Goal: Task Accomplishment & Management: Use online tool/utility

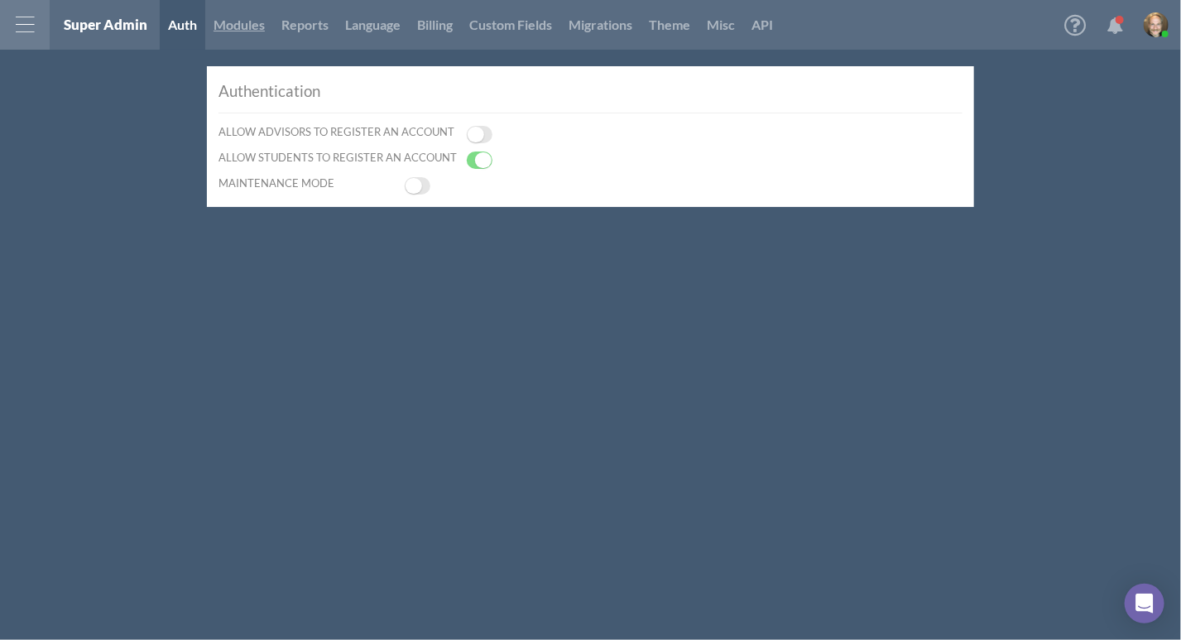
click at [242, 31] on link "Modules" at bounding box center [239, 25] width 68 height 50
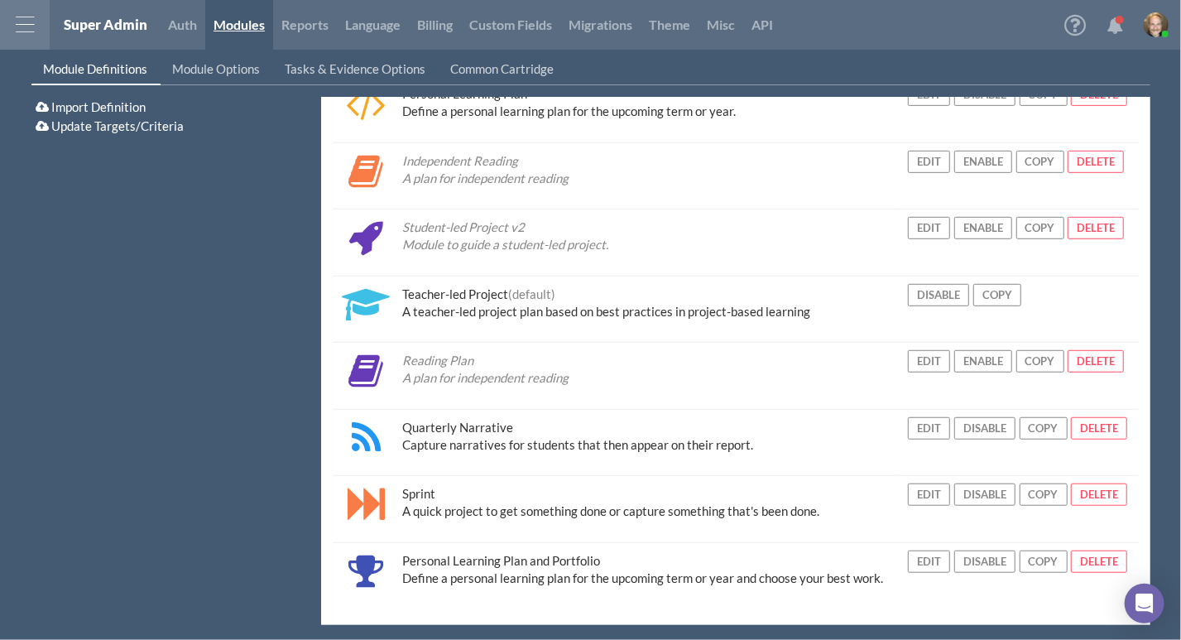
scroll to position [385, 0]
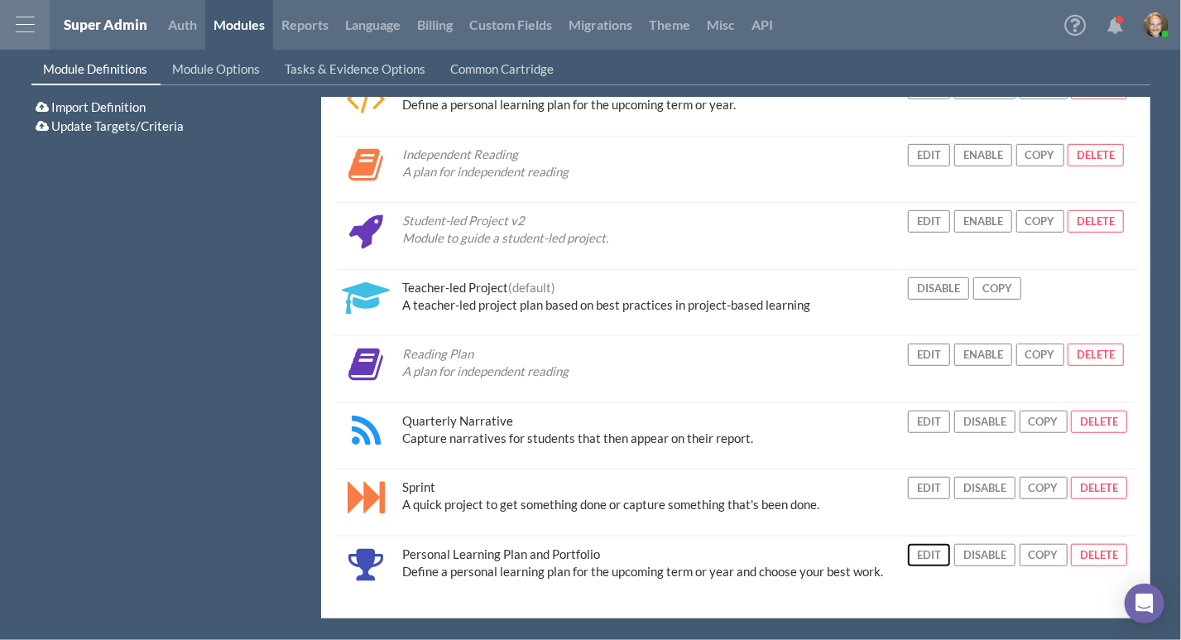
click at [930, 550] on button "Edit" at bounding box center [929, 555] width 42 height 22
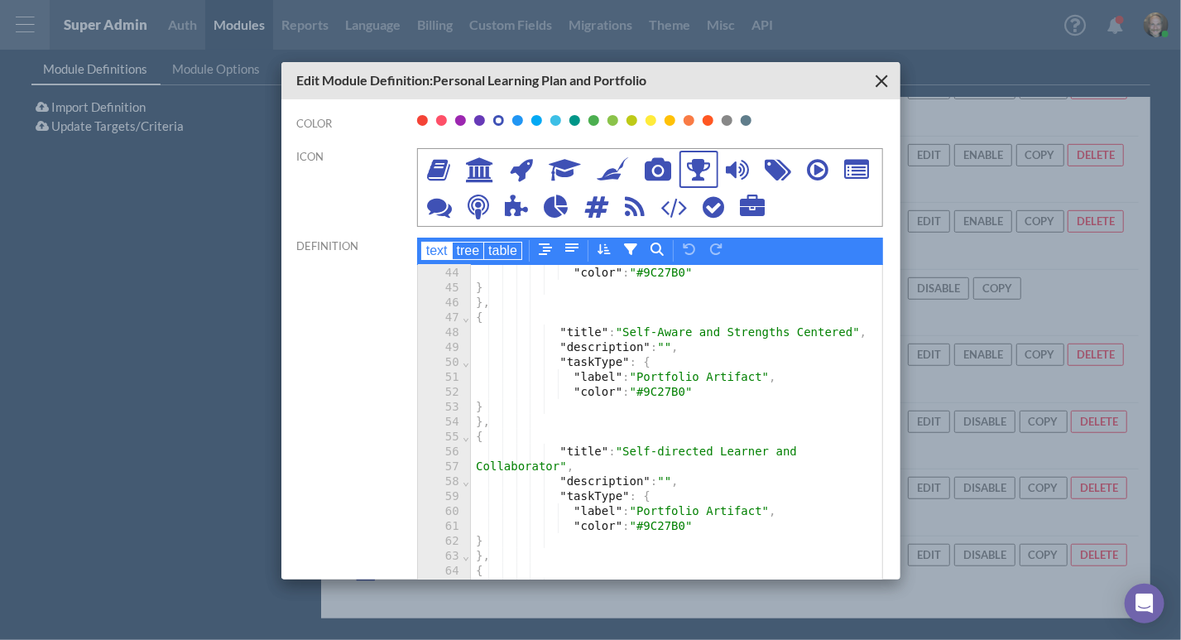
scroll to position [662, 0]
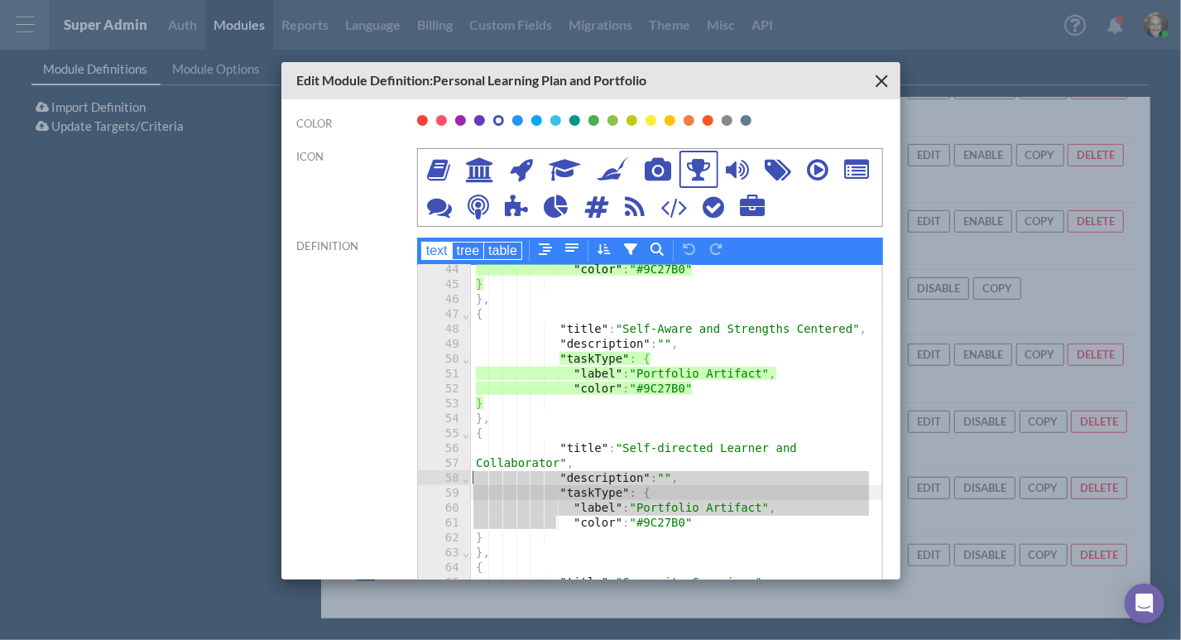
drag, startPoint x: 562, startPoint y: 523, endPoint x: 433, endPoint y: 478, distance: 136.9
click at [433, 478] on div "999 14 15 16 17 18 19 20 21 22 23 24 25 26 27 28 29 30 31 32 33 34 35 36 37 38 …" at bounding box center [650, 430] width 465 height 331
